Goal: Navigation & Orientation: Find specific page/section

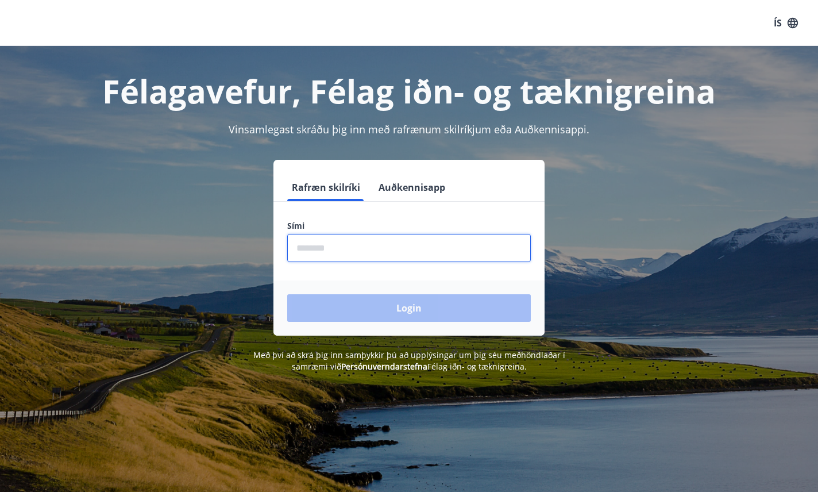
click at [344, 257] on input "phone" at bounding box center [409, 248] width 244 height 28
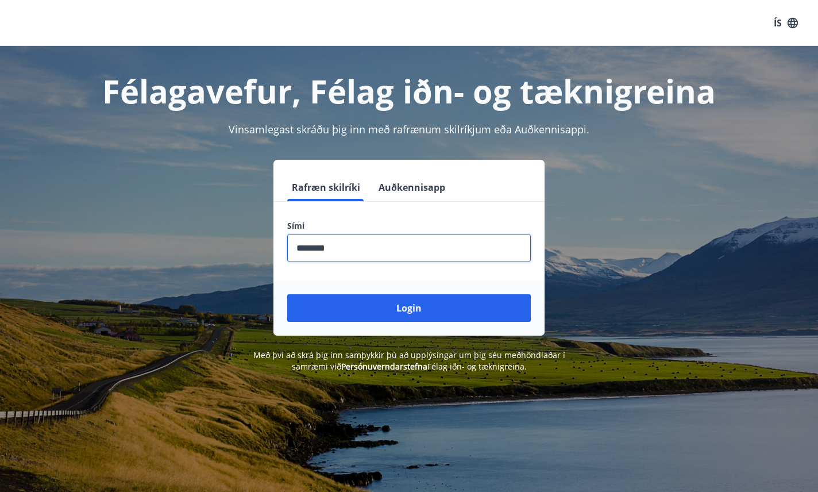
type input "********"
click at [287, 294] on button "Login" at bounding box center [409, 308] width 244 height 28
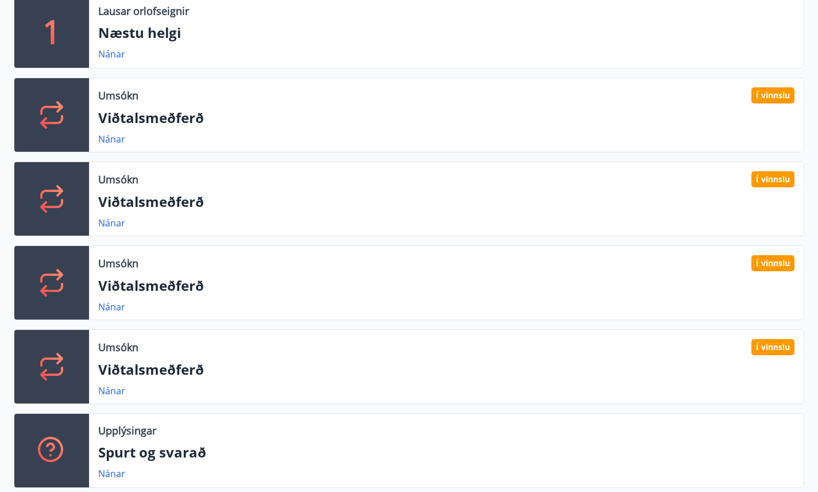
scroll to position [402, 0]
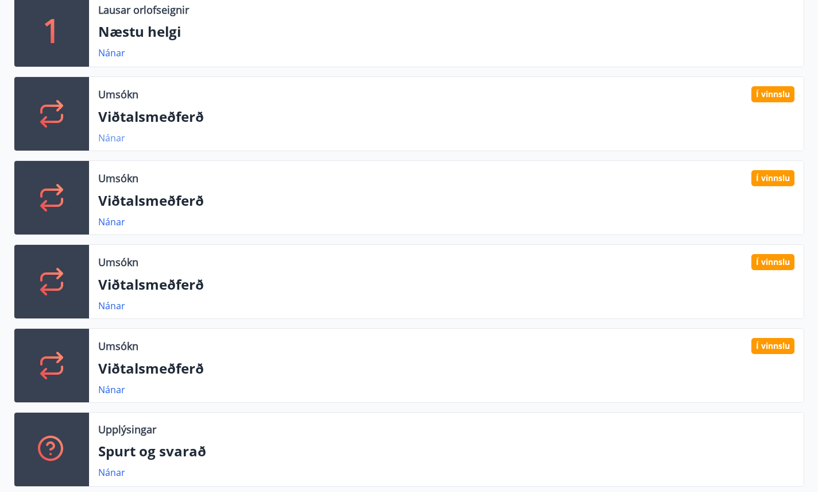
click at [114, 138] on link "Nánar" at bounding box center [111, 138] width 27 height 13
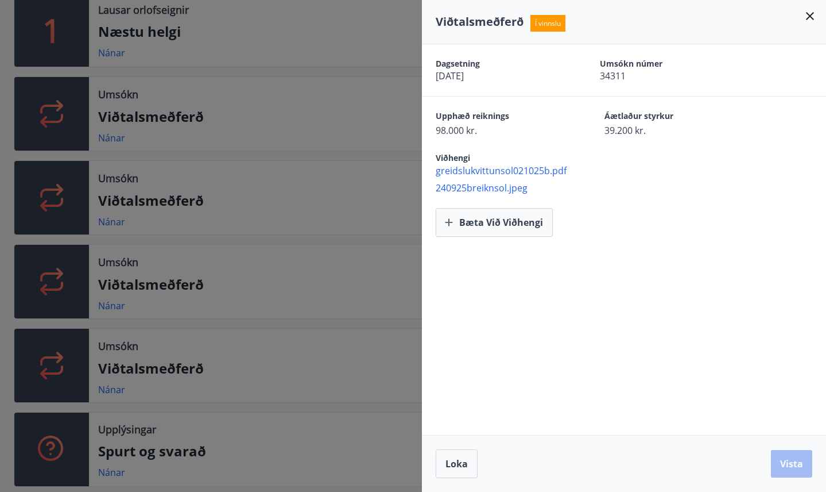
click at [807, 16] on icon at bounding box center [810, 16] width 14 height 14
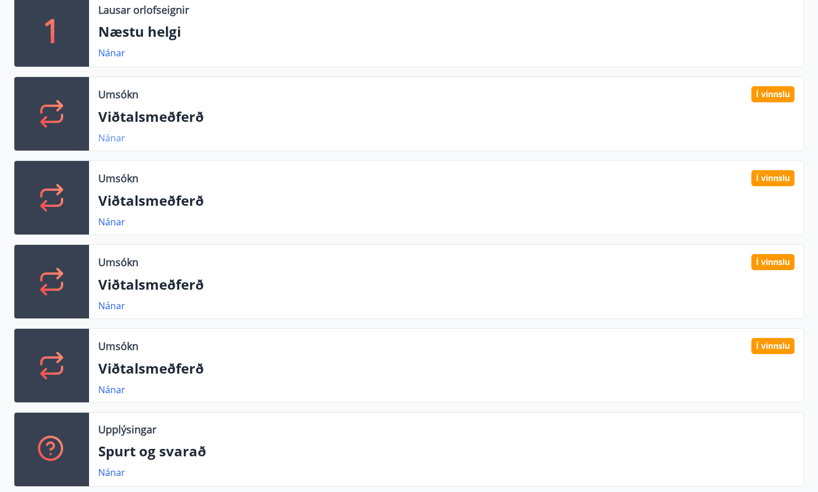
click at [119, 137] on link "Nánar" at bounding box center [111, 138] width 27 height 13
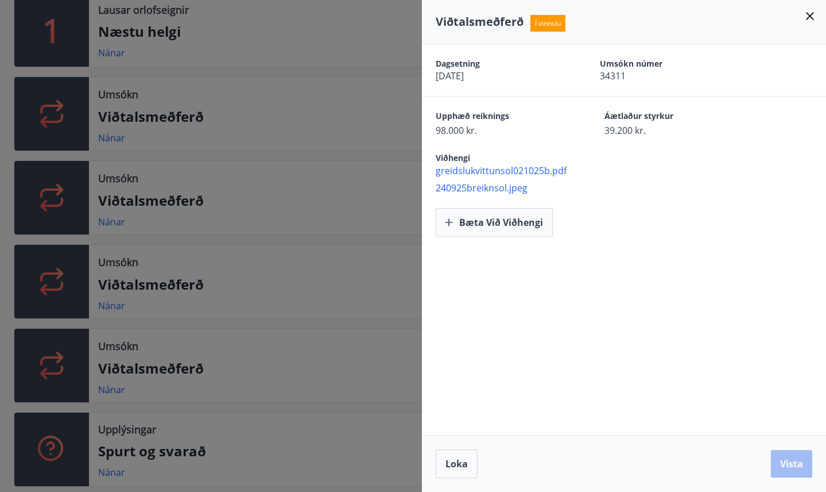
click at [133, 214] on div at bounding box center [413, 246] width 826 height 492
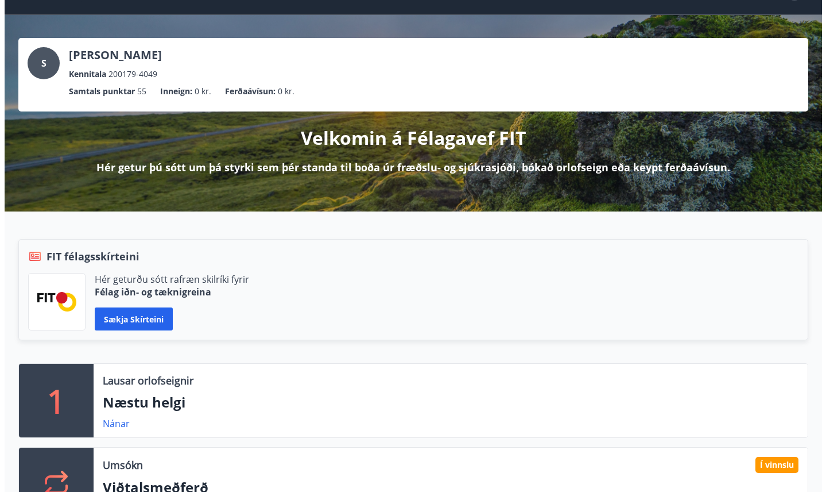
scroll to position [0, 0]
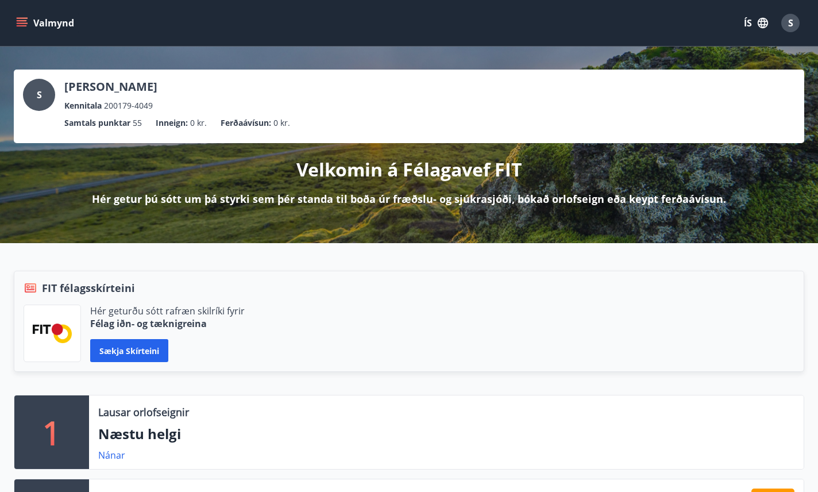
click at [793, 18] on span "S" at bounding box center [790, 23] width 5 height 13
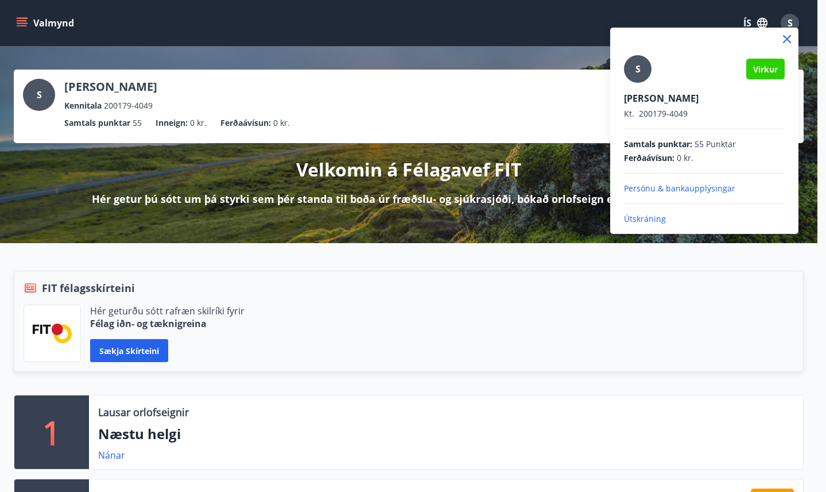
click at [647, 210] on div "S Virkur Sveinbjörg Bjarnadóttir Kt. 200179-4049 Samtals punktar : 55 Punktar F…" at bounding box center [704, 139] width 161 height 169
click at [645, 221] on p "Útskráning" at bounding box center [704, 218] width 161 height 11
